Goal: Use online tool/utility: Use online tool/utility

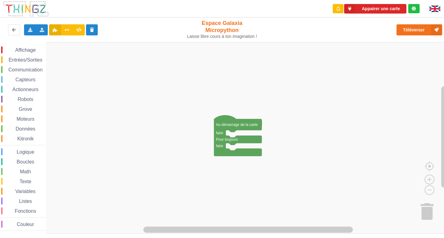
click at [16, 70] on span "Communication" at bounding box center [25, 69] width 36 height 5
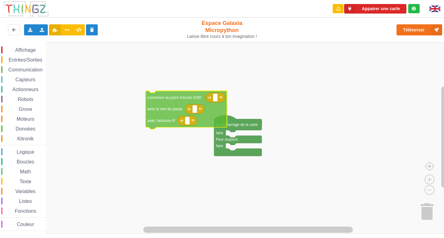
click at [162, 101] on div "Affichage Entrées/Sorties Communication Capteurs Actionneurs Robots Grove Moteu…" at bounding box center [224, 138] width 448 height 192
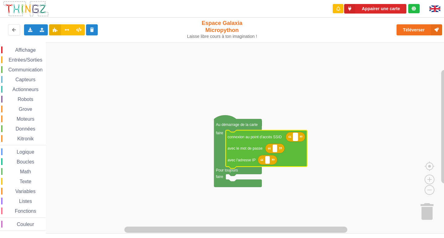
click at [295, 137] on text "Espace de travail de Blocky" at bounding box center [295, 137] width 1 height 4
type input "NETGEAR38"
click at [274, 152] on rect "Espace de travail de Blocky" at bounding box center [274, 148] width 5 height 8
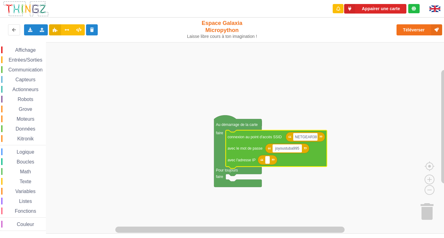
type input "joyoustuba995"
click at [265, 161] on rect "Espace de travail de Blocky" at bounding box center [267, 160] width 5 height 8
type input "[TECHNICAL_ID]"
click at [291, 93] on rect "Espace de travail de Blocky" at bounding box center [224, 138] width 448 height 192
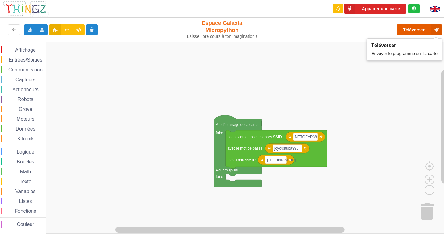
click at [408, 29] on button "Téléverser" at bounding box center [419, 29] width 46 height 11
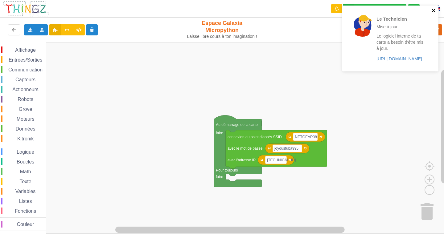
click at [432, 9] on icon "close" at bounding box center [433, 10] width 4 height 5
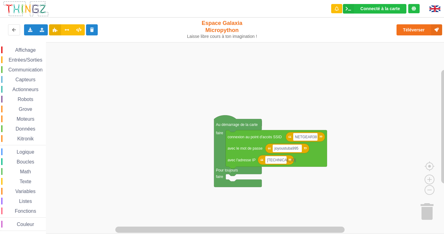
click at [218, 127] on text "Au démarrage de la carte" at bounding box center [237, 125] width 42 height 4
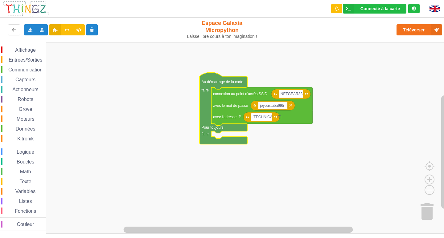
click at [31, 50] on span "Affichage" at bounding box center [25, 49] width 22 height 5
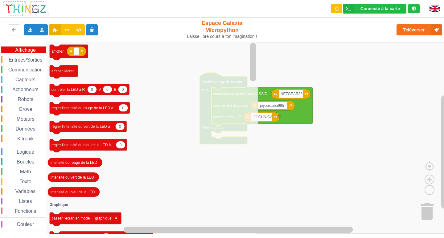
click at [19, 69] on span "Communication" at bounding box center [25, 69] width 36 height 5
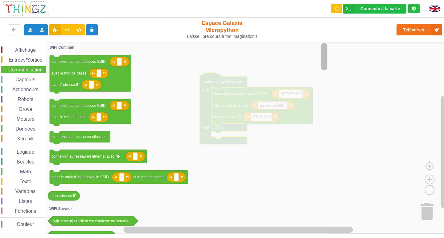
click at [296, 52] on div "Affichage Entrées/Sorties Communication Capteurs Actionneurs Robots Grove Moteu…" at bounding box center [224, 138] width 448 height 192
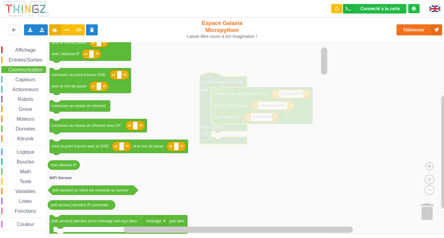
click at [350, 96] on rect "Espace de travail de Blocky" at bounding box center [224, 138] width 448 height 192
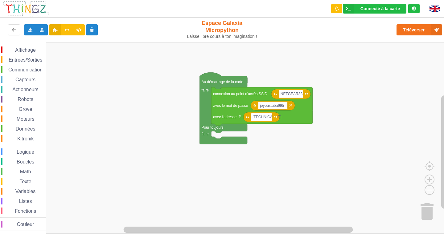
click at [30, 68] on span "Communication" at bounding box center [25, 69] width 36 height 5
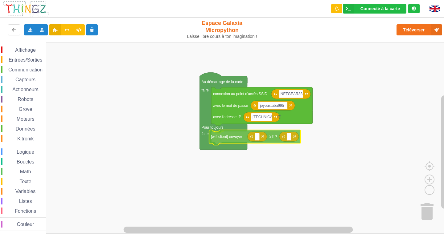
click at [218, 139] on div "Affichage Entrées/Sorties Communication Capteurs Actionneurs Robots Grove Moteu…" at bounding box center [224, 138] width 448 height 192
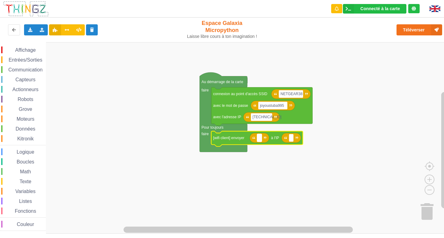
click at [259, 138] on text "Espace de travail de Blocky" at bounding box center [259, 138] width 1 height 4
click at [289, 141] on rect "Espace de travail de Blocky" at bounding box center [291, 138] width 5 height 8
type input "[TECHNICAL_ID]"
click at [258, 138] on rect "Espace de travail de Blocky" at bounding box center [259, 138] width 5 height 8
click at [306, 138] on rect "Espace de travail de Blocky" at bounding box center [300, 138] width 22 height 8
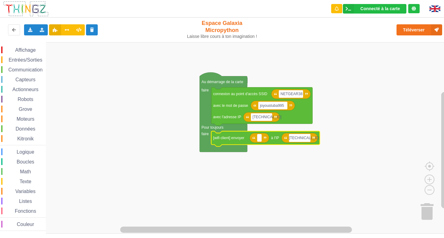
click at [302, 138] on input "[TECHNICAL_ID]" at bounding box center [300, 138] width 22 height 8
click at [305, 138] on input "[TECHNICAL_ID]" at bounding box center [300, 138] width 22 height 8
type input "[TECHNICAL_ID]"
click at [327, 155] on rect "Espace de travail de Blocky" at bounding box center [224, 138] width 448 height 192
click at [259, 139] on text "Espace de travail de Blocky" at bounding box center [259, 138] width 1 height 4
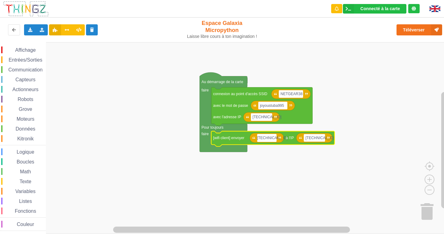
type input "[TECHNICAL_ID]"
click at [274, 158] on rect "Espace de travail de Blocky" at bounding box center [224, 138] width 448 height 192
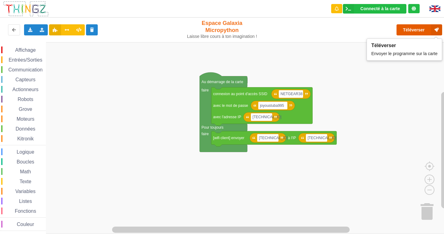
click at [418, 29] on button "Téléverser" at bounding box center [419, 29] width 46 height 11
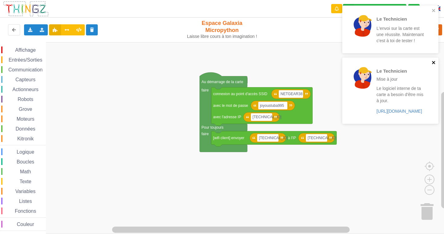
click at [432, 62] on icon "close" at bounding box center [433, 62] width 4 height 5
click at [431, 12] on icon "close" at bounding box center [433, 10] width 4 height 5
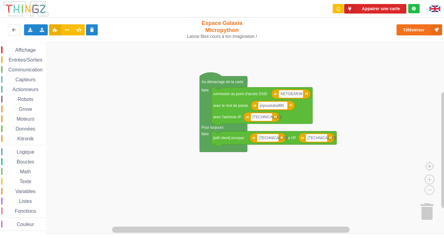
click at [160, 57] on rect "Espace de travail de Blocky" at bounding box center [224, 138] width 448 height 192
click at [29, 31] on icon at bounding box center [29, 30] width 5 height 4
click at [40, 41] on span "Exporter l'assemblage de blocs" at bounding box center [68, 41] width 60 height 5
click at [371, 40] on div "Exporter l'assemblage de blocs Exporter l'assemblage de blocs au format Python …" at bounding box center [222, 29] width 449 height 27
click at [29, 31] on icon at bounding box center [29, 30] width 5 height 4
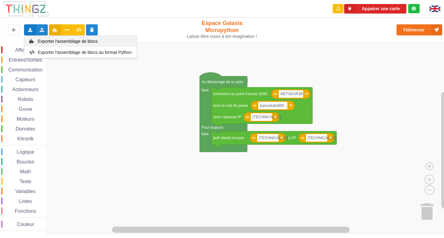
click at [99, 40] on div "Exporter l'assemblage de blocs" at bounding box center [80, 41] width 112 height 11
click at [380, 75] on rect "Espace de travail de Blocky" at bounding box center [224, 138] width 448 height 192
click at [351, 101] on rect "Espace de travail de Blocky" at bounding box center [224, 138] width 448 height 192
click at [143, 64] on div "Affichage Entrées/Sorties Communication Capteurs Actionneurs Robots Grove Moteu…" at bounding box center [224, 138] width 448 height 192
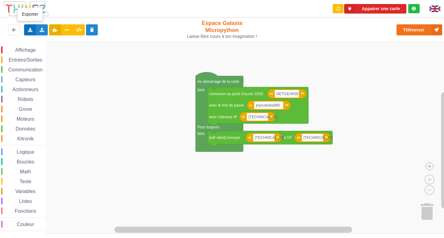
click at [31, 29] on icon at bounding box center [29, 30] width 5 height 4
click at [43, 40] on span "Exporter l'assemblage de blocs" at bounding box center [68, 41] width 60 height 5
click at [254, 48] on rect "Espace de travail de Blocky" at bounding box center [224, 138] width 448 height 192
